Goal: Find specific page/section: Locate a particular part of the current website

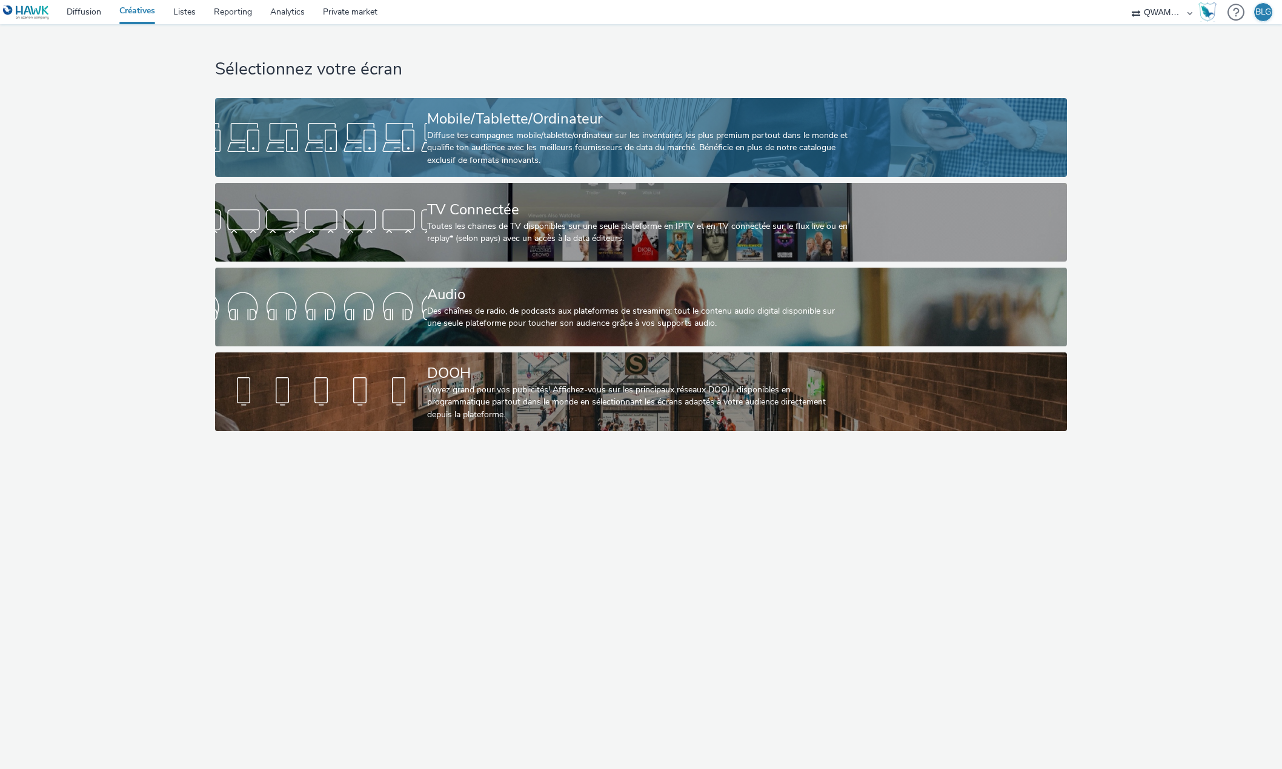
click at [423, 132] on div at bounding box center [321, 137] width 212 height 39
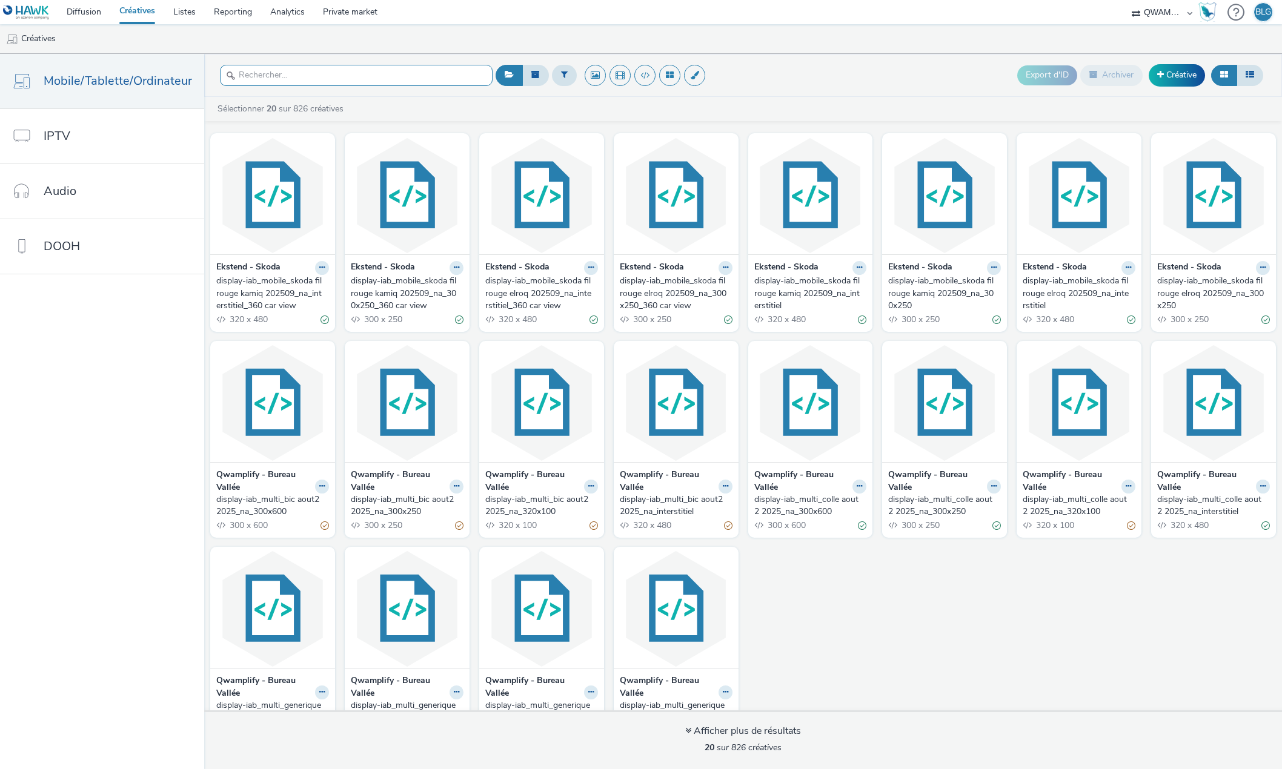
click at [284, 73] on input "text" at bounding box center [356, 75] width 273 height 21
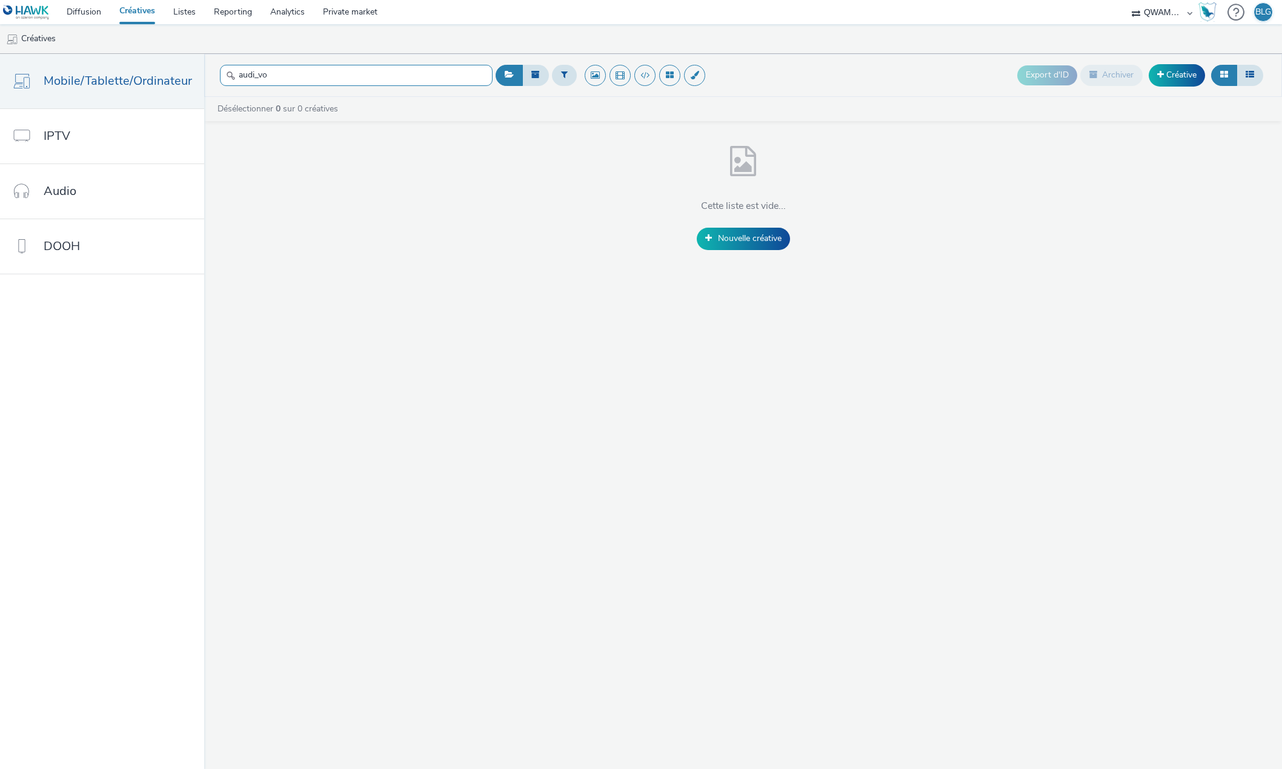
click at [293, 81] on input "audi_vo" at bounding box center [356, 75] width 273 height 21
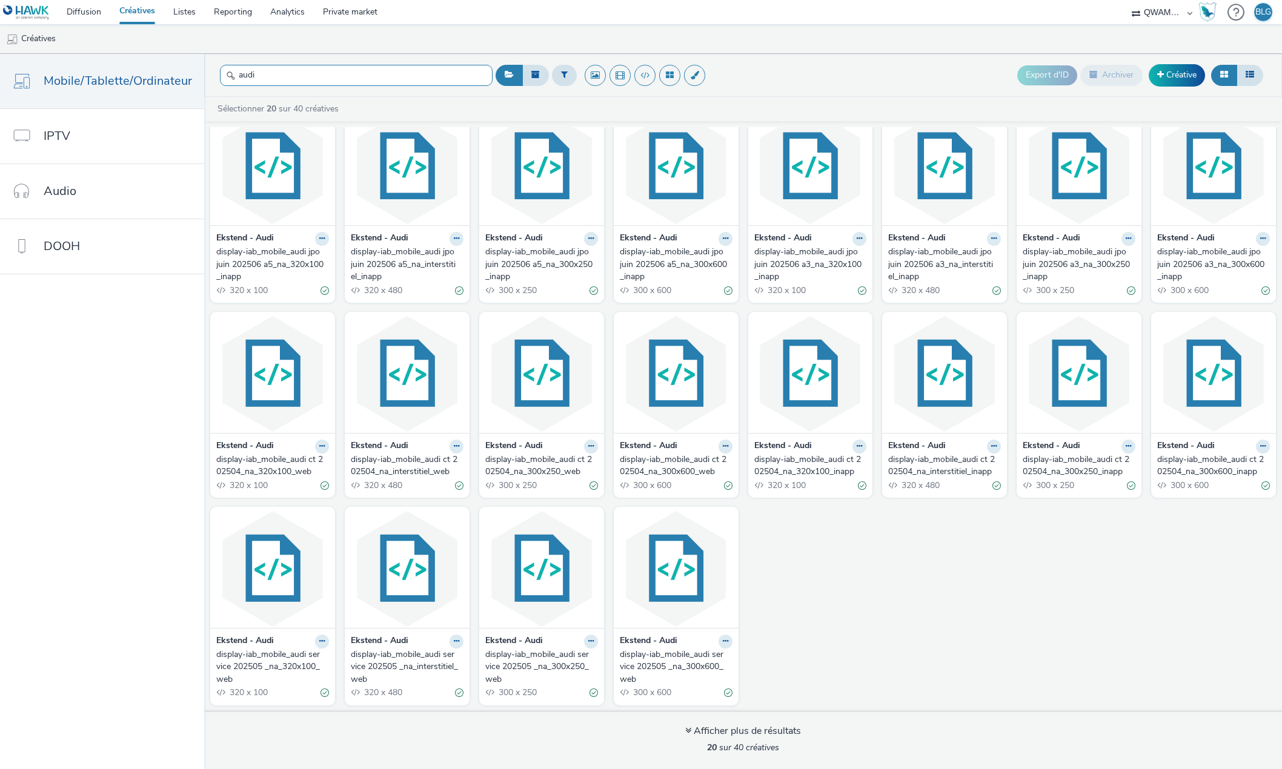
scroll to position [42, 0]
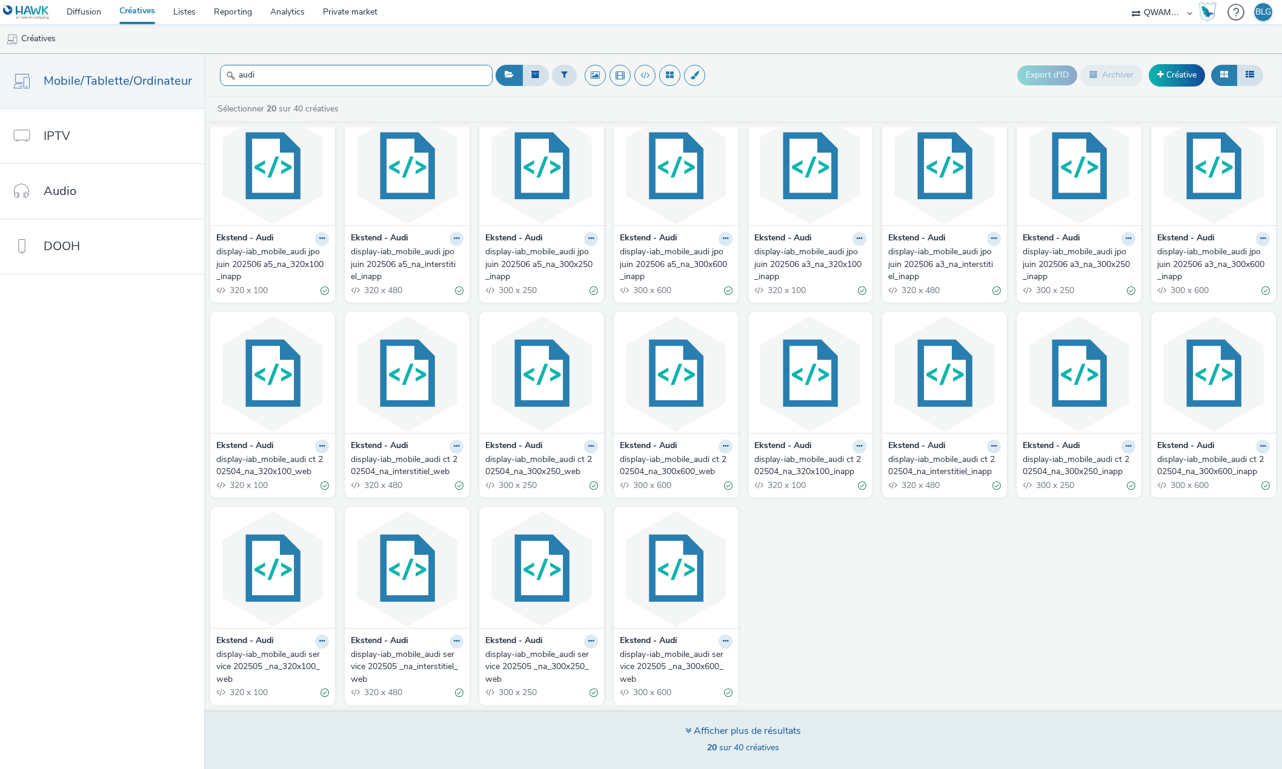
type input "audi"
click at [746, 746] on span "20 sur 40 créatives" at bounding box center [743, 748] width 72 height 12
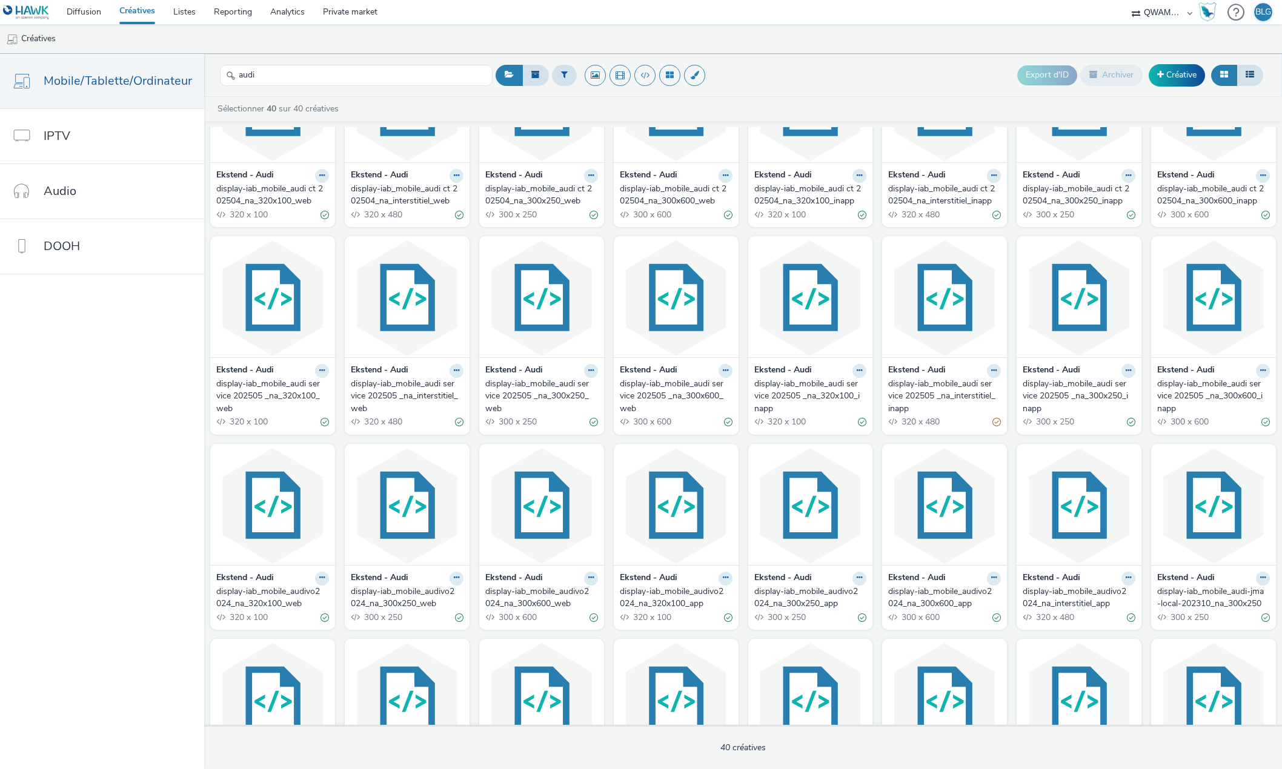
scroll to position [443, 0]
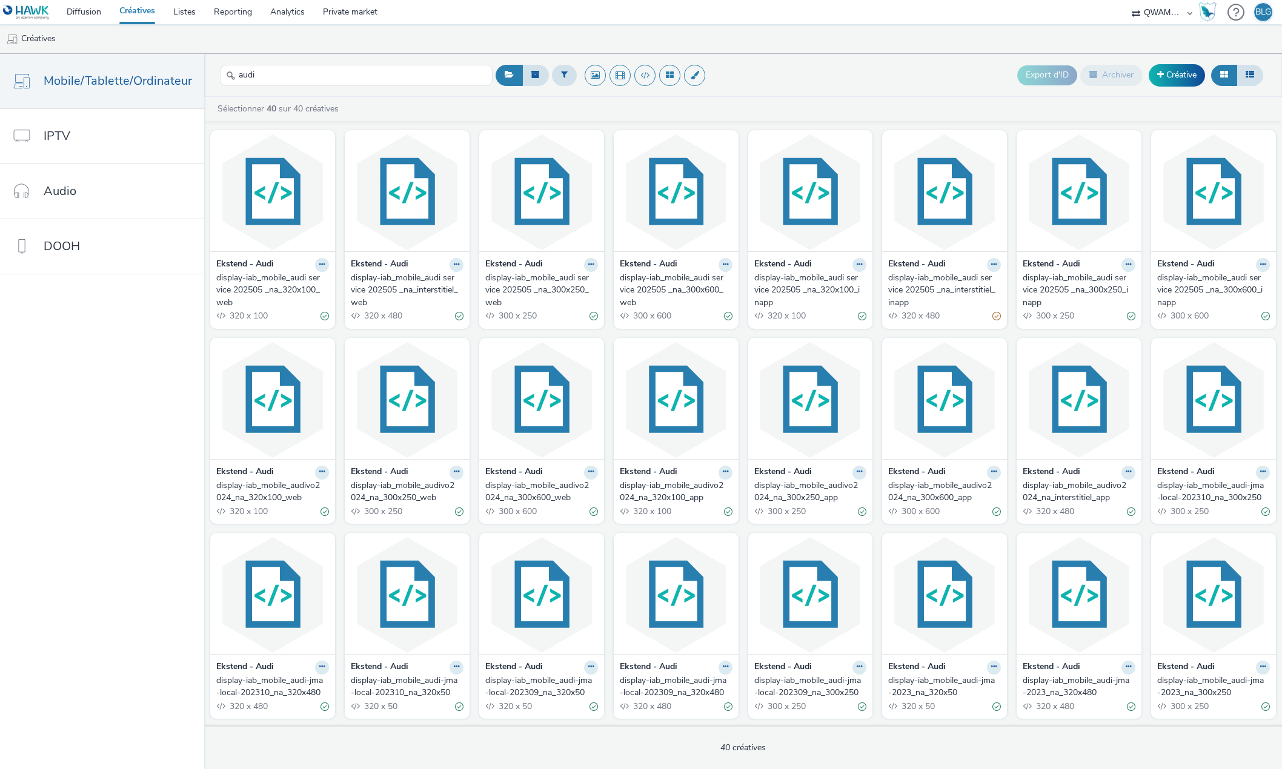
click at [926, 459] on div "Ekstend - Audi display-iab_mobile_audivo2024_na_300x600_app 300 x 600" at bounding box center [944, 491] width 125 height 65
click at [932, 415] on img at bounding box center [944, 400] width 119 height 118
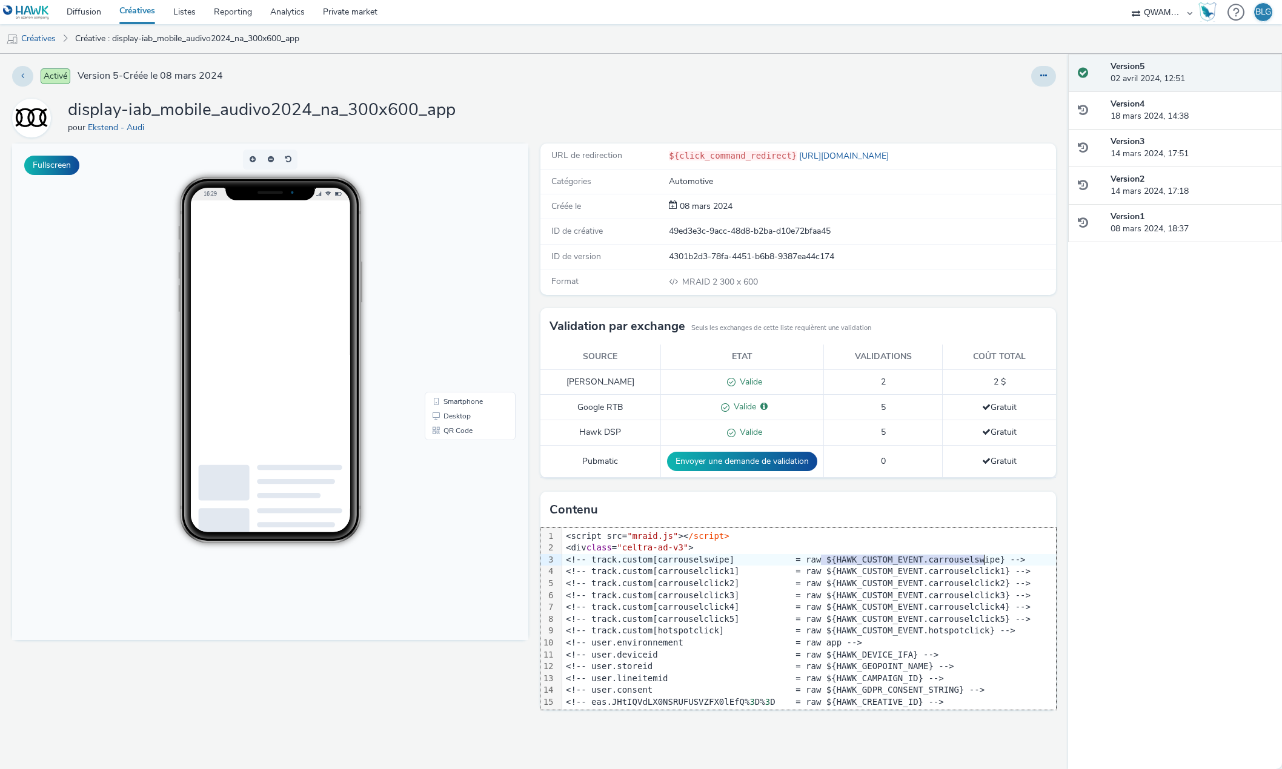
drag, startPoint x: 820, startPoint y: 557, endPoint x: 984, endPoint y: 563, distance: 164.3
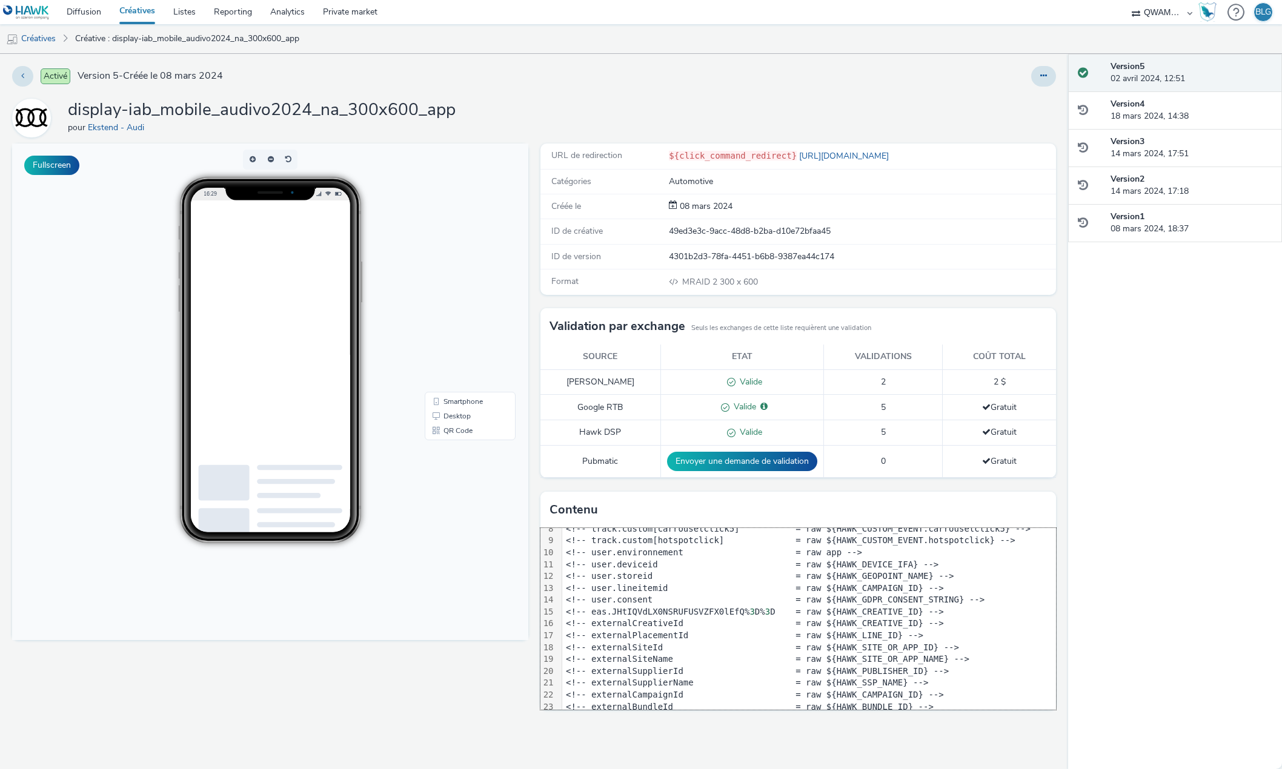
scroll to position [61, 0]
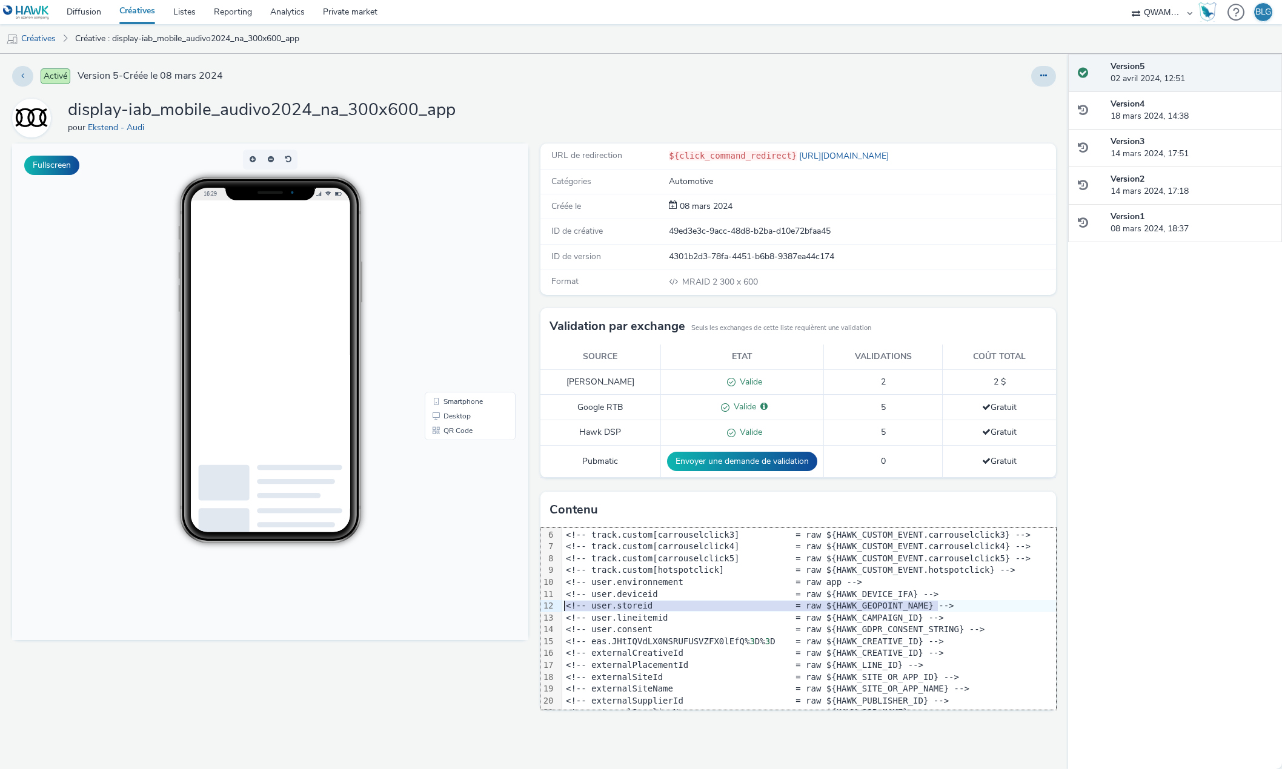
drag, startPoint x: 946, startPoint y: 602, endPoint x: 548, endPoint y: 603, distance: 398.0
click at [548, 603] on div "99 1 2 3 4 5 6 7 8 9 10 11 12 13 14 15 16 17 18 19 20 21 22 23 24 25 26 27 28 2…" at bounding box center [798, 619] width 516 height 182
drag, startPoint x: 928, startPoint y: 592, endPoint x: 561, endPoint y: 595, distance: 367.1
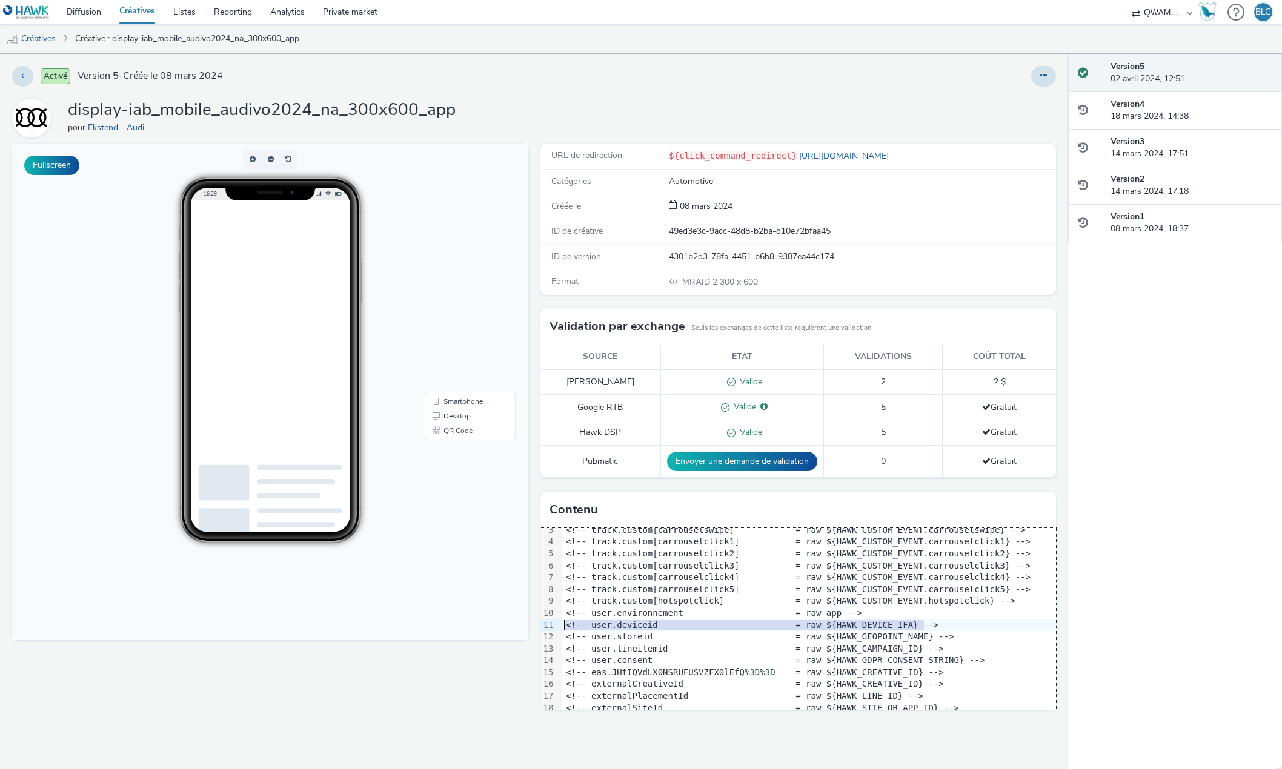
scroll to position [0, 0]
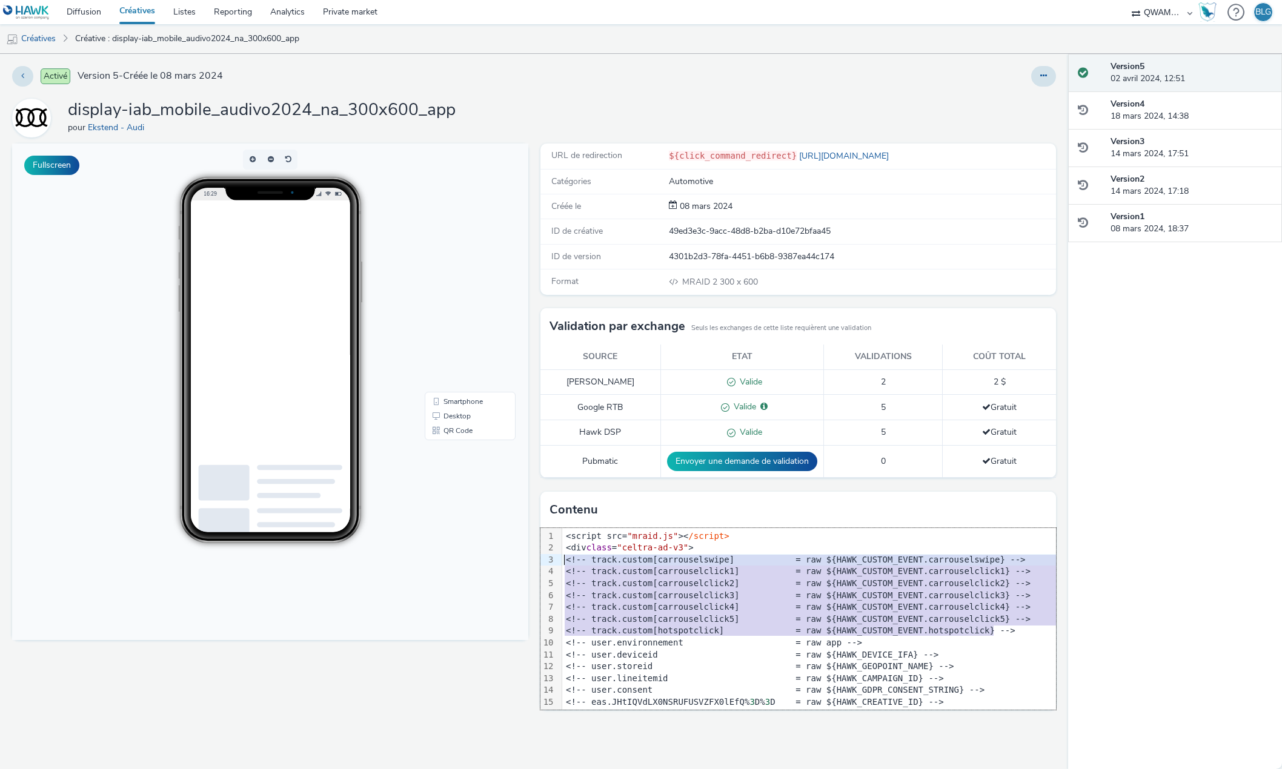
drag, startPoint x: 999, startPoint y: 629, endPoint x: 548, endPoint y: 554, distance: 457.5
click at [548, 554] on div "99 1 2 3 4 5 6 7 8 9 10 11 12 13 14 15 16 17 18 19 20 21 22 23 24 25 26 27 28 2…" at bounding box center [798, 619] width 516 height 182
copy div "<!-- track.custom[carrouselswipe] = raw ${HAWK_CUSTOM_EVENT.carrouselswipe} -->…"
